Goal: Go to known website: Access a specific website the user already knows

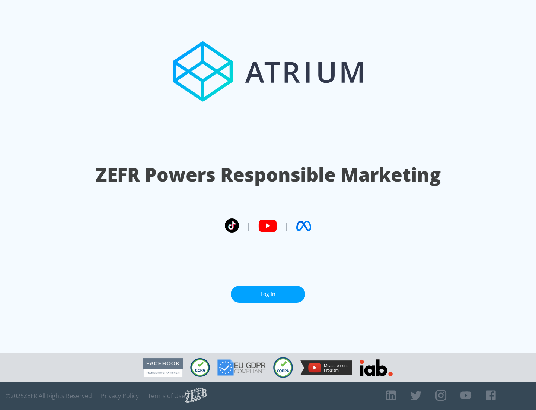
click at [268, 291] on link "Log In" at bounding box center [268, 294] width 74 height 17
